Goal: Task Accomplishment & Management: Use online tool/utility

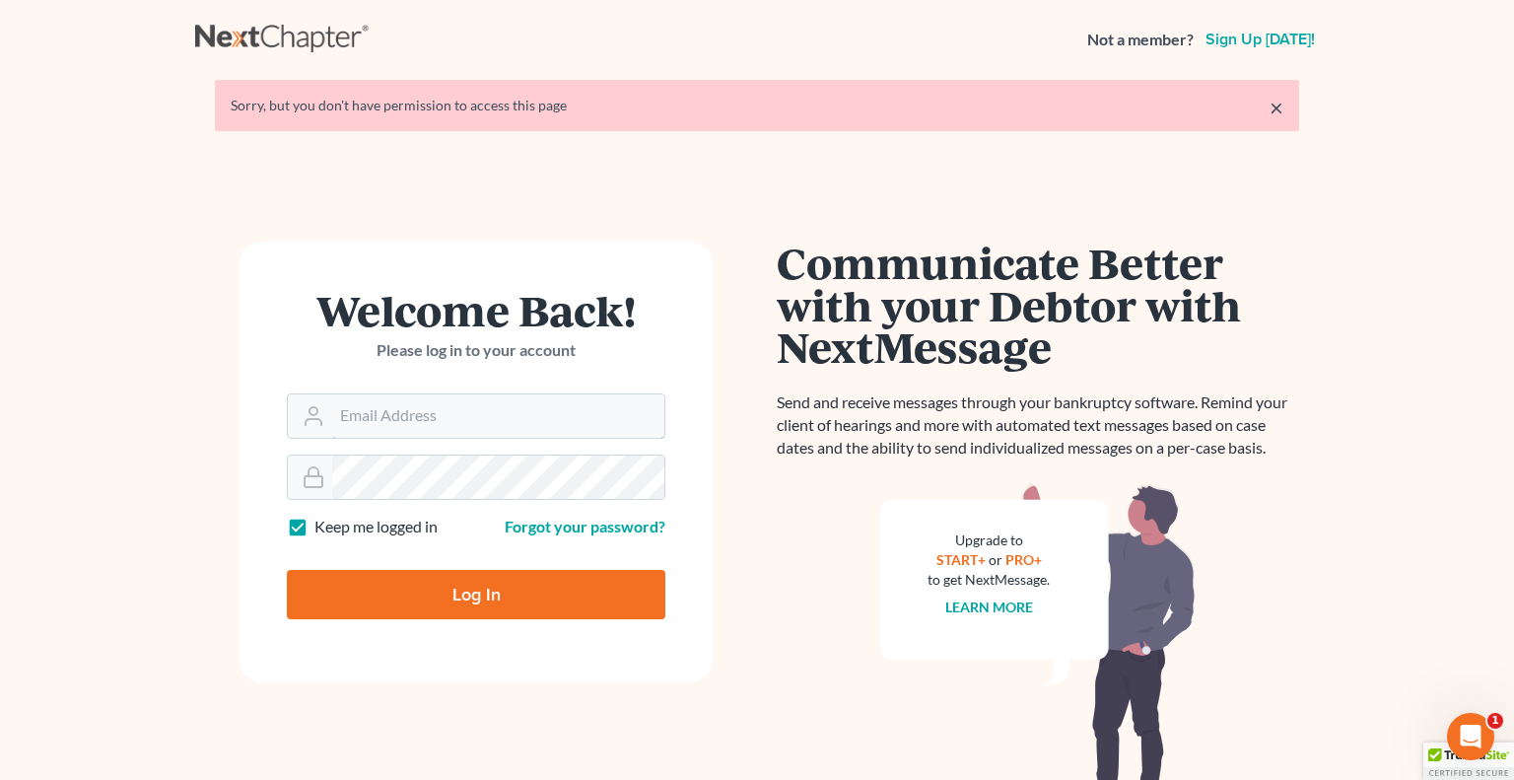
type input "[PERSON_NAME][EMAIL_ADDRESS][DOMAIN_NAME]"
click at [479, 579] on input "Log In" at bounding box center [476, 594] width 379 height 49
type input "Thinking..."
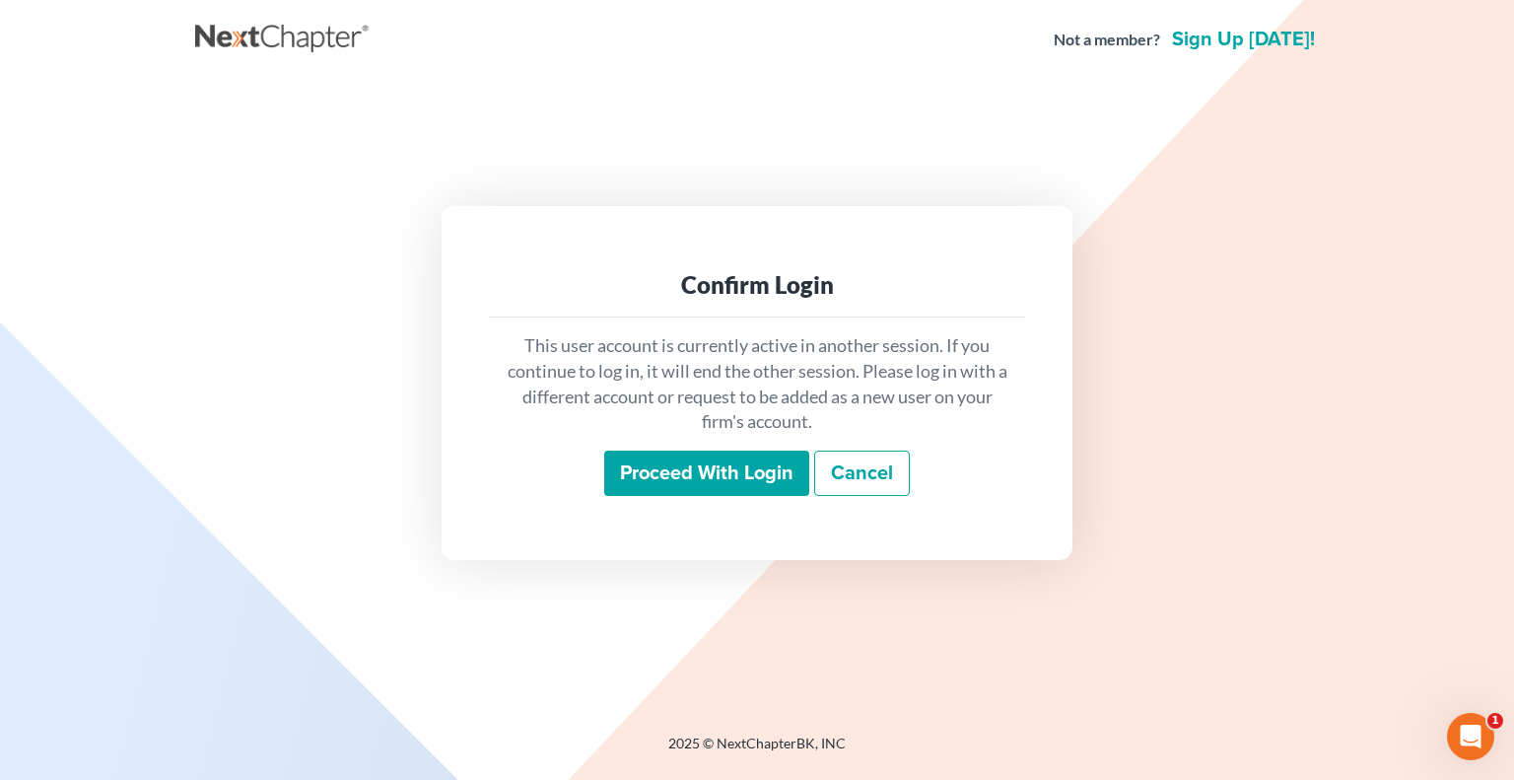
click at [657, 483] on input "Proceed with login" at bounding box center [706, 473] width 205 height 45
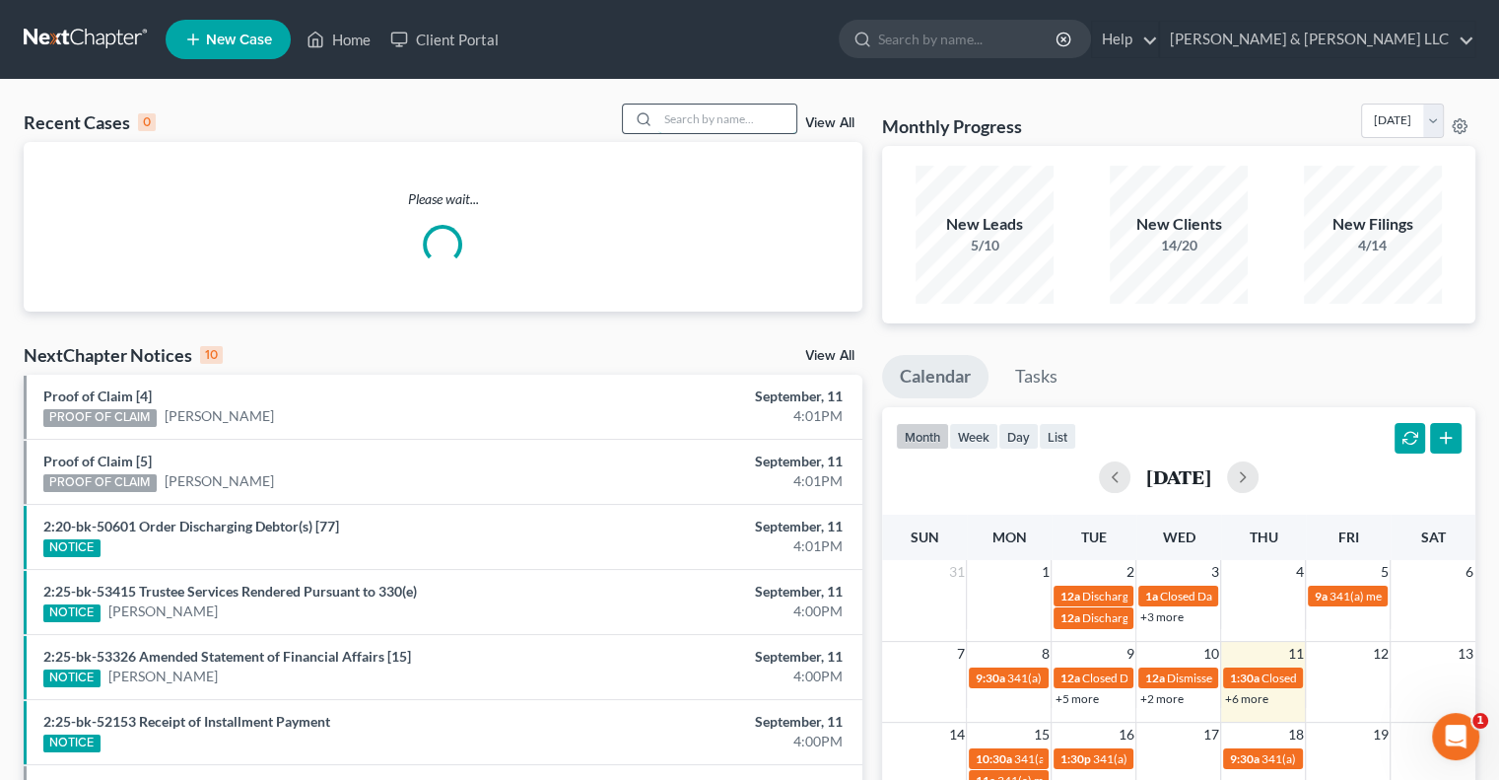
click at [703, 113] on input "search" at bounding box center [728, 119] width 138 height 29
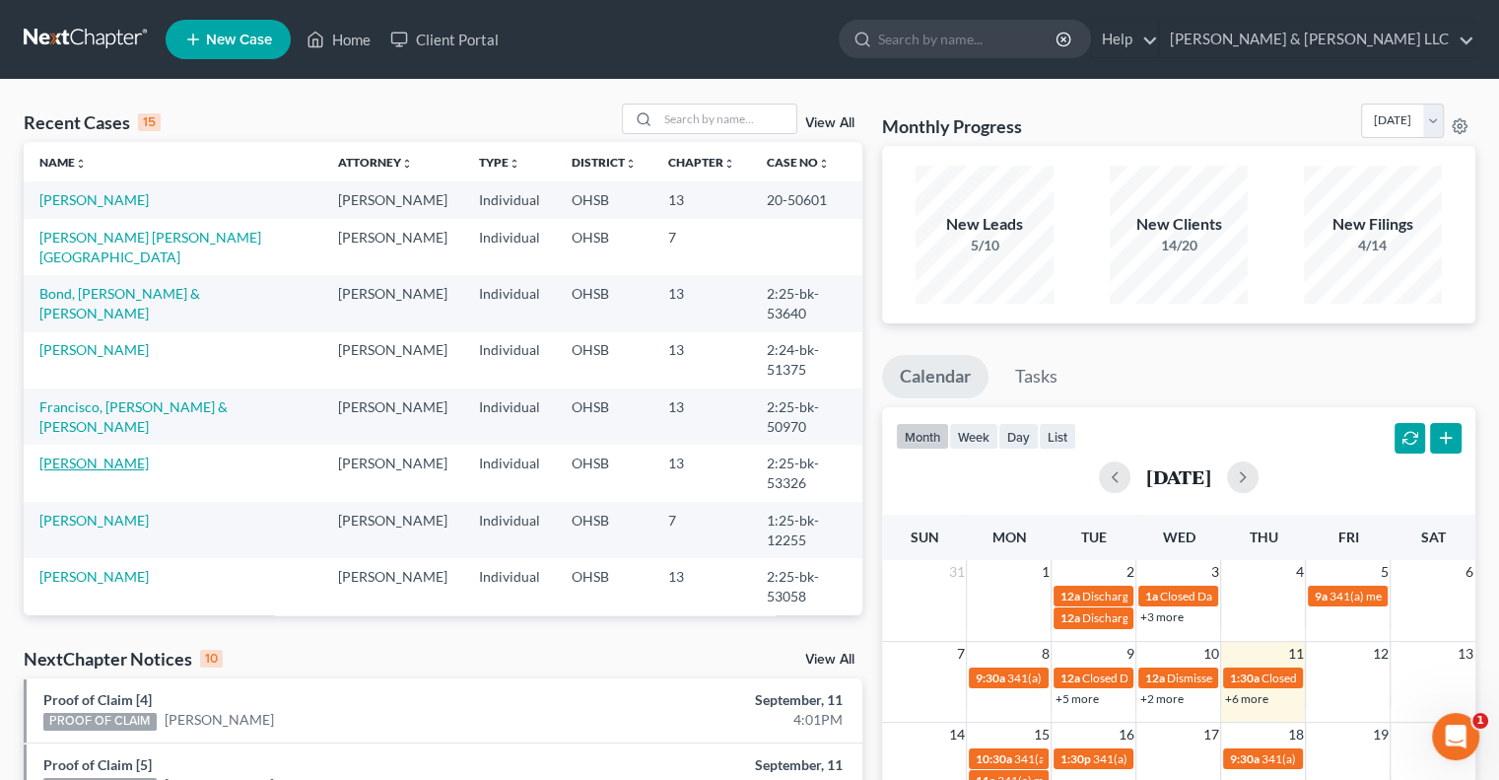
click at [86, 462] on link "[PERSON_NAME]" at bounding box center [93, 462] width 109 height 17
select select "4"
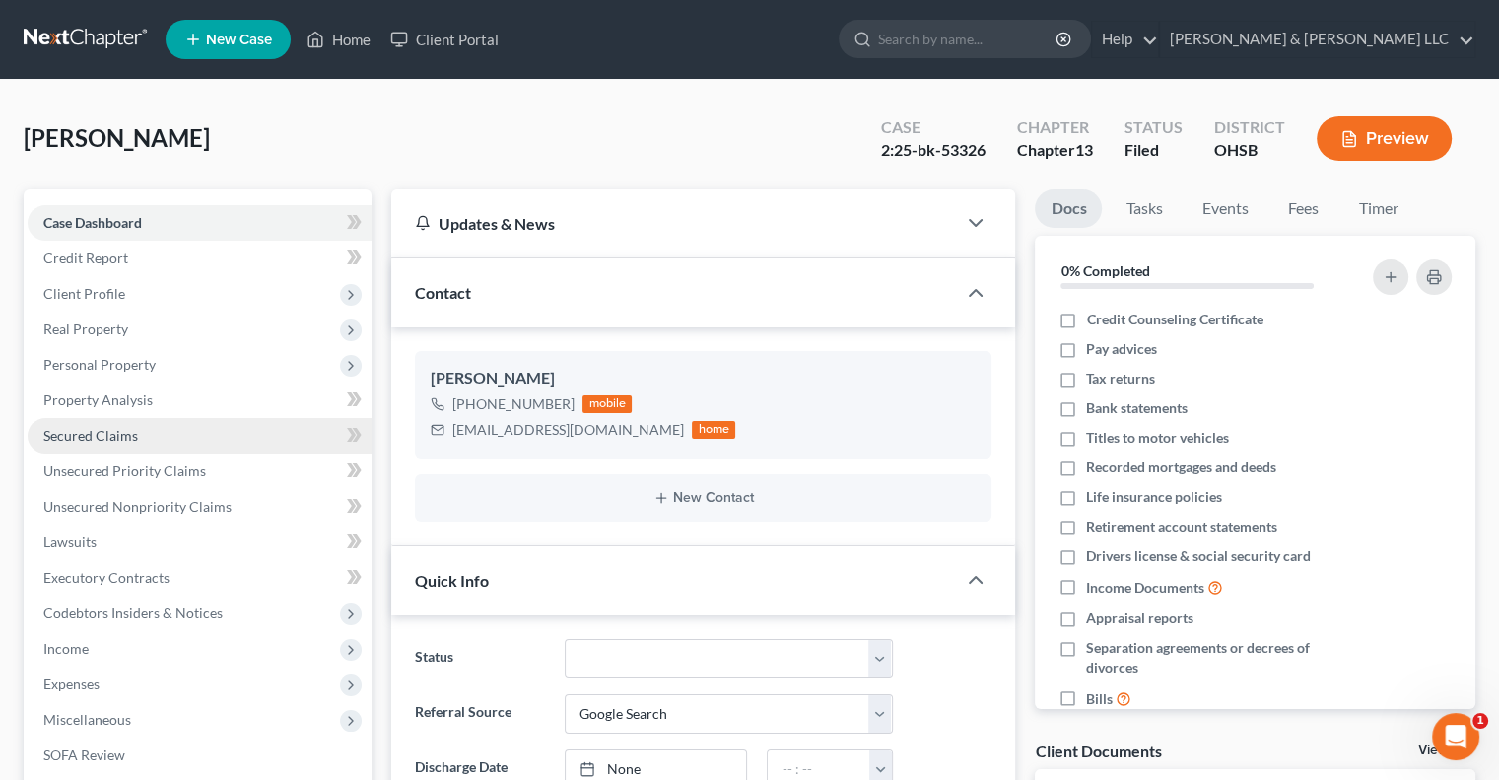
click at [86, 433] on span "Secured Claims" at bounding box center [90, 435] width 95 height 17
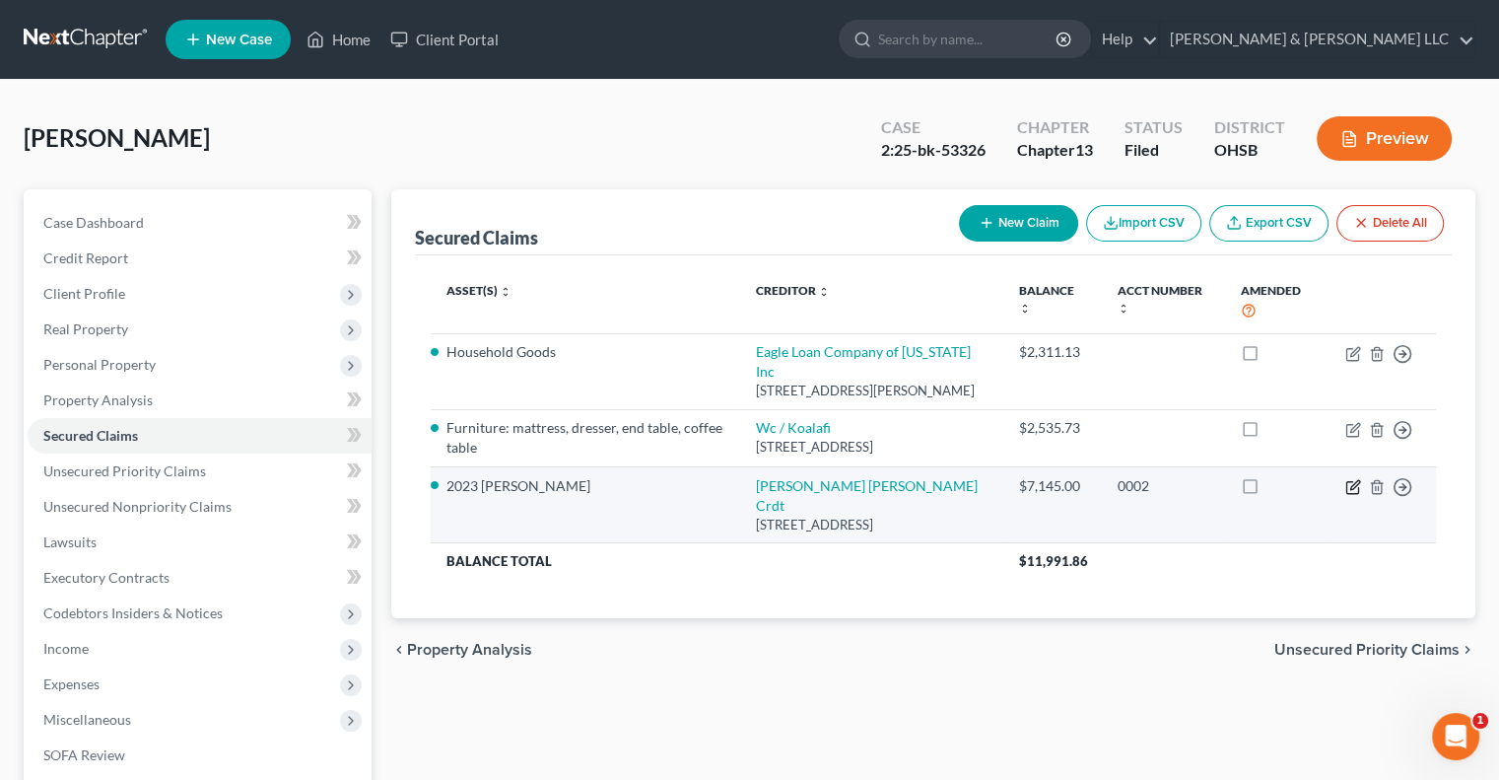
click at [1349, 489] on icon "button" at bounding box center [1354, 487] width 16 height 16
select select "36"
select select "10"
select select "0"
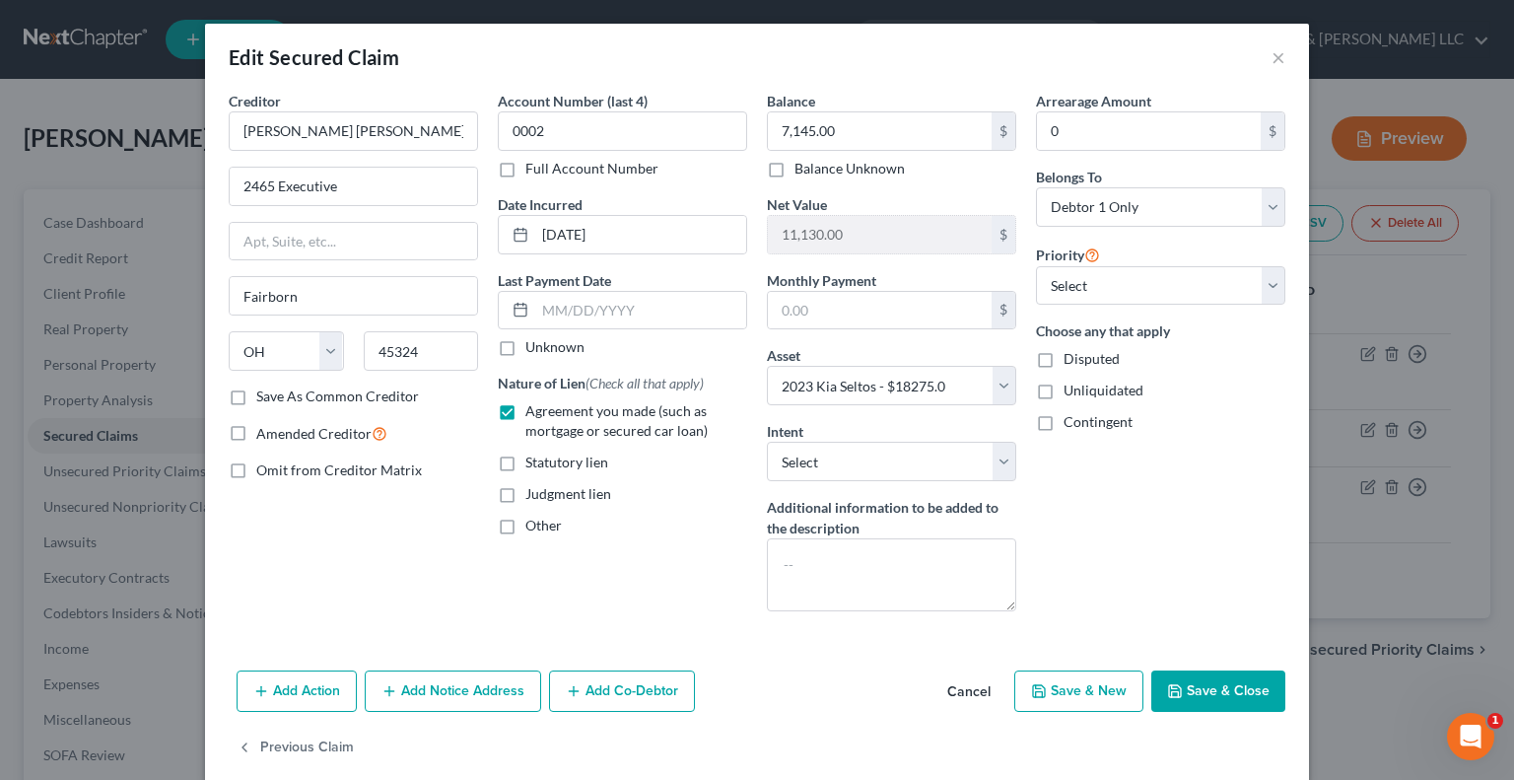
click at [1195, 698] on button "Save & Close" at bounding box center [1218, 690] width 134 height 41
select select
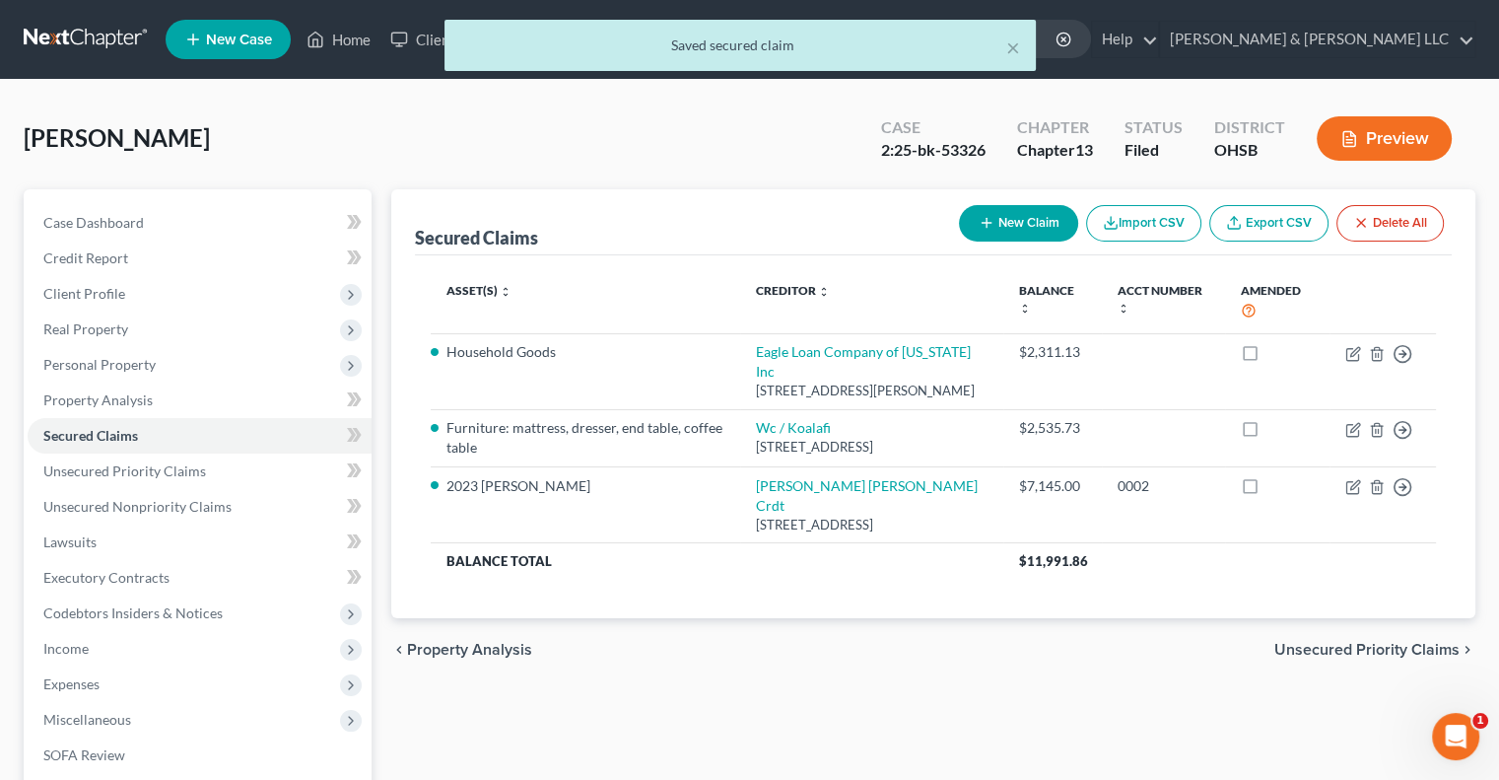
click at [1333, 642] on span "Unsecured Priority Claims" at bounding box center [1367, 650] width 185 height 16
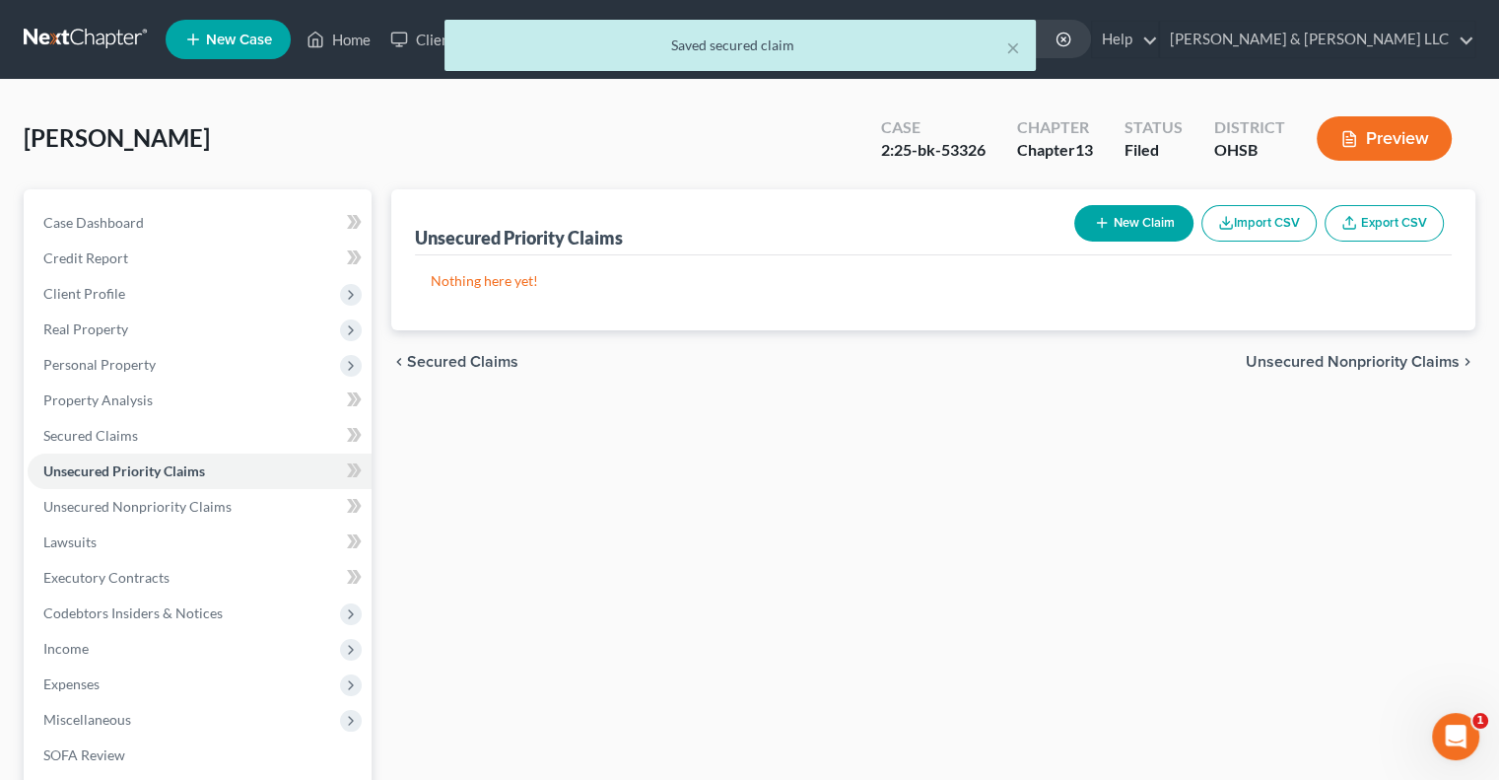
click at [1306, 360] on span "Unsecured Nonpriority Claims" at bounding box center [1353, 362] width 214 height 16
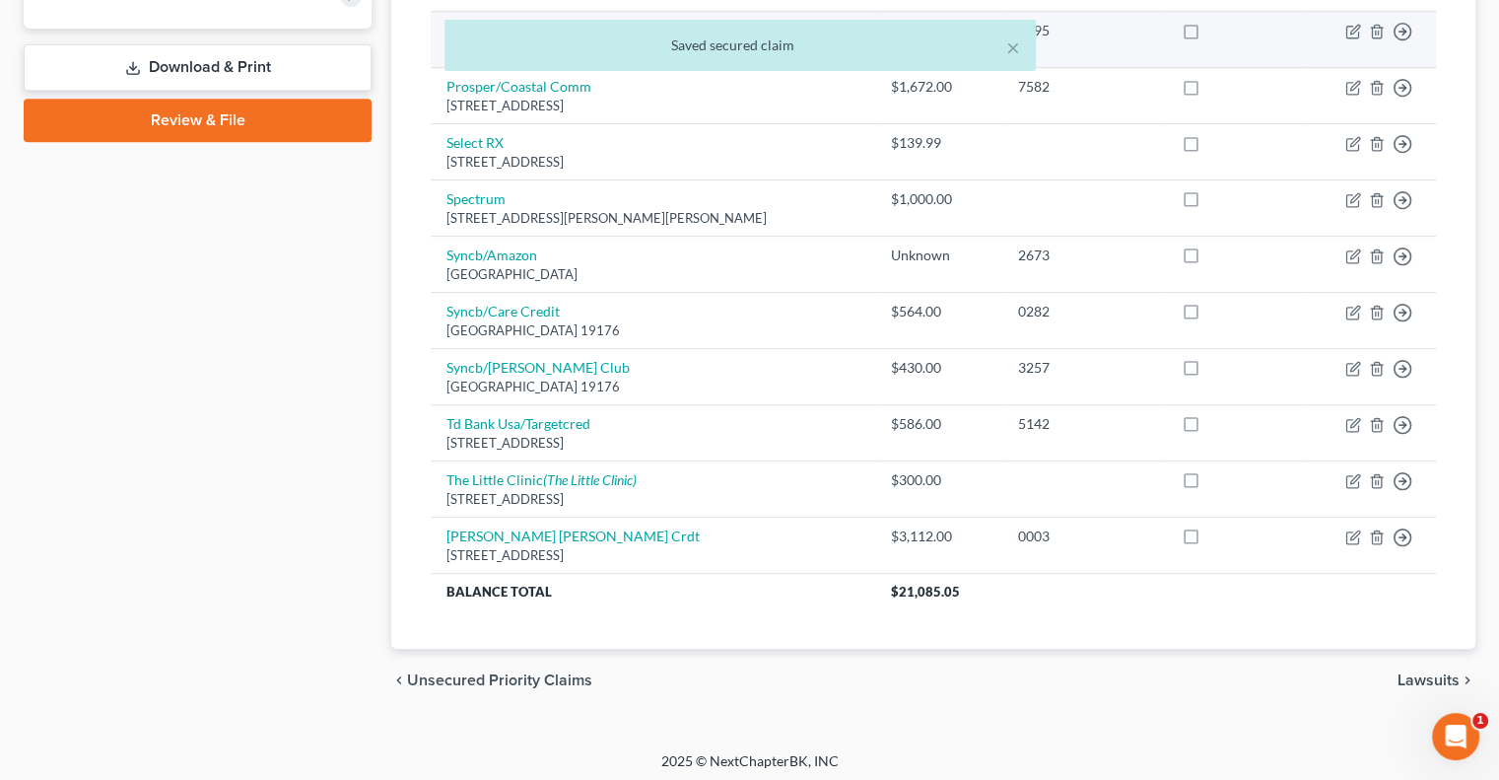
scroll to position [868, 0]
